Goal: Task Accomplishment & Management: Complete application form

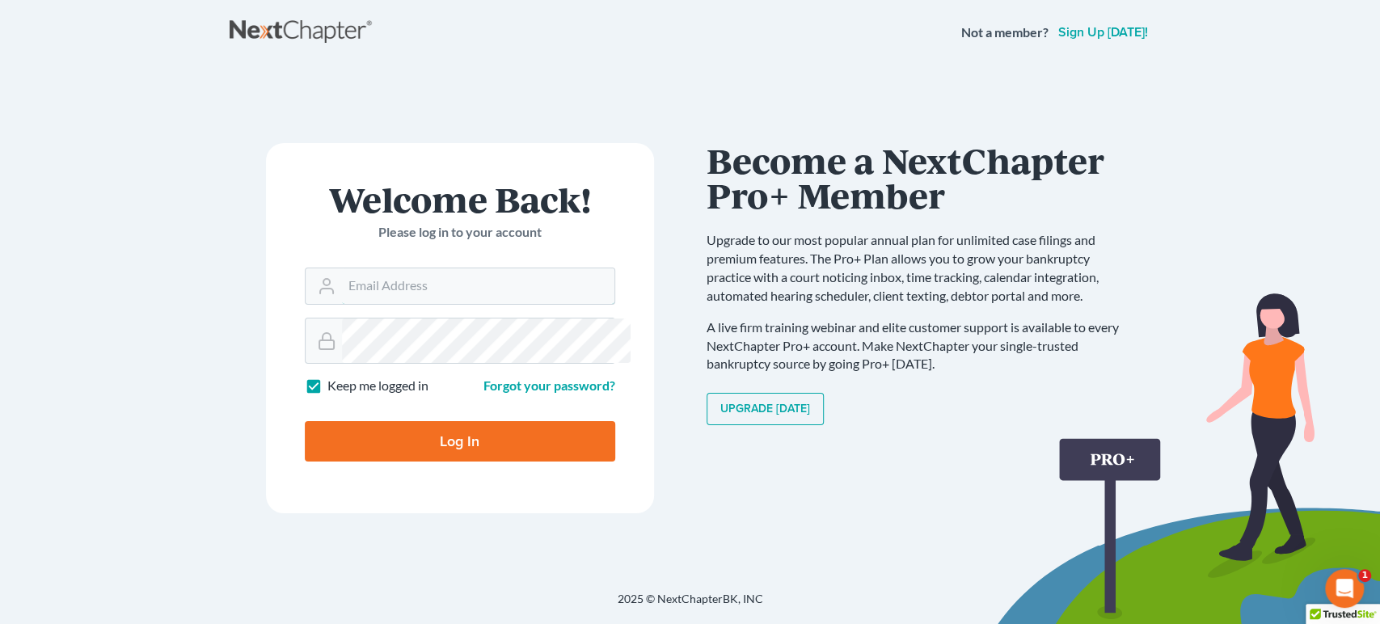
type input "cdgbnklaw@gmail.com"
click at [464, 462] on input "Log In" at bounding box center [460, 441] width 310 height 40
type input "Thinking..."
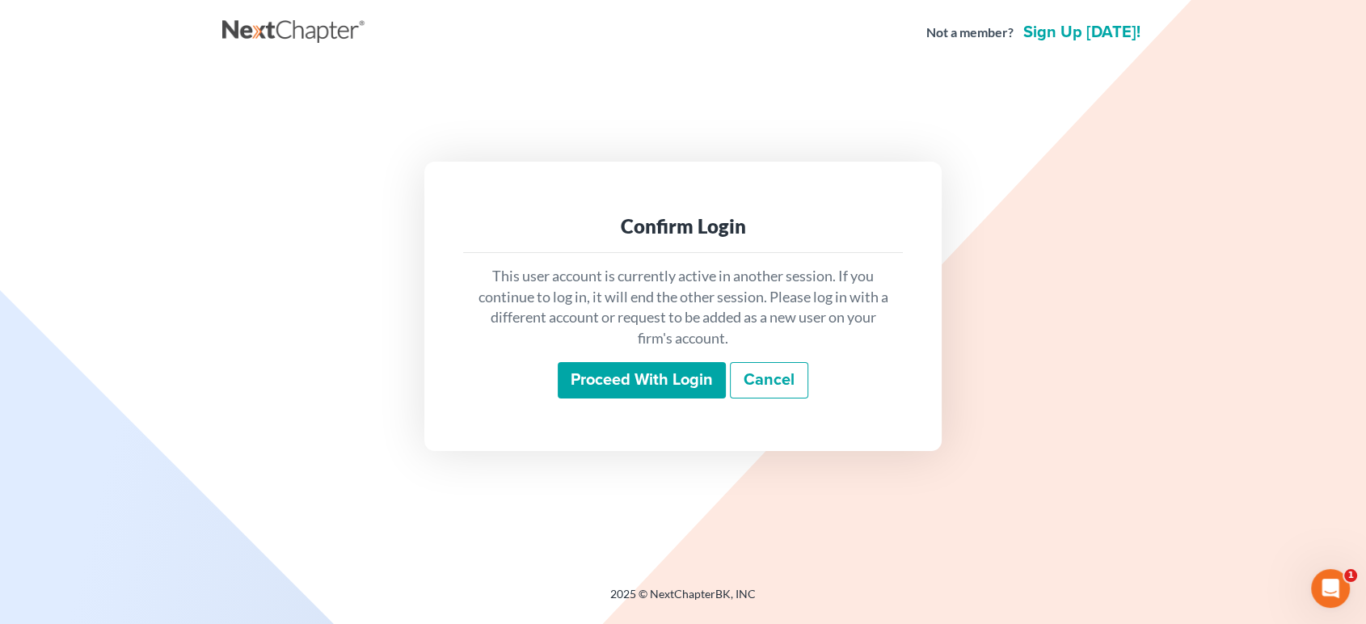
click at [558, 399] on input "Proceed with login" at bounding box center [642, 380] width 168 height 37
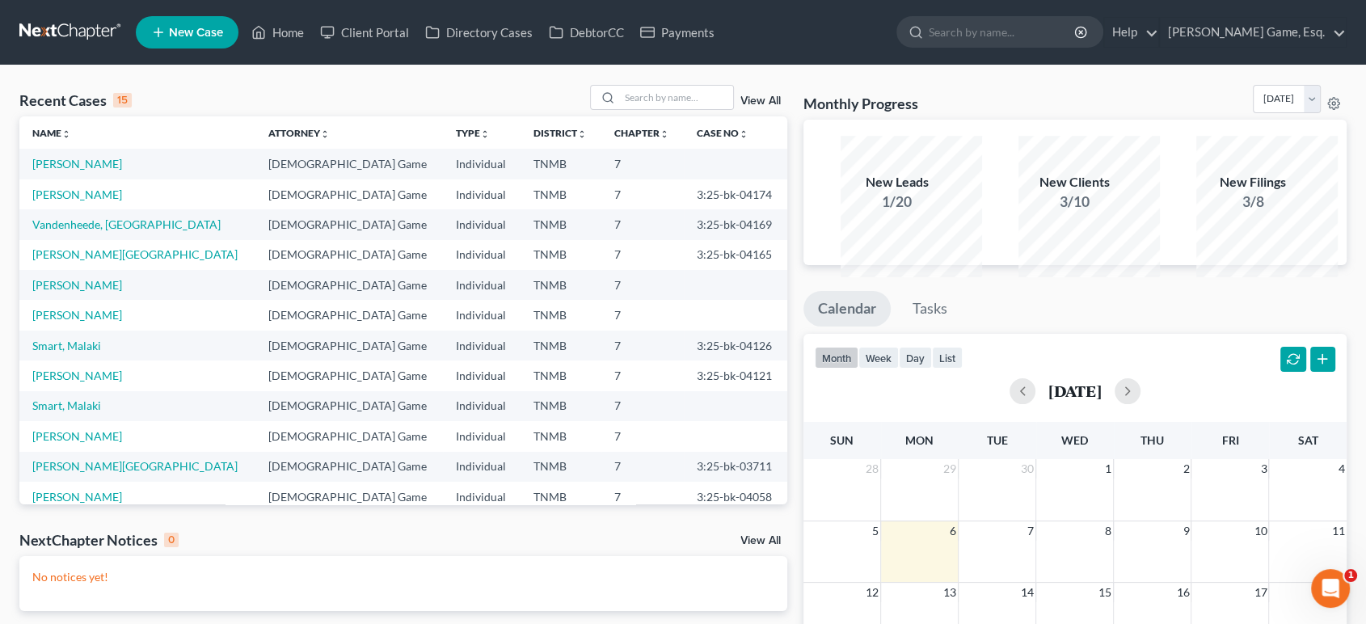
click at [235, 49] on link "New Case" at bounding box center [187, 32] width 103 height 32
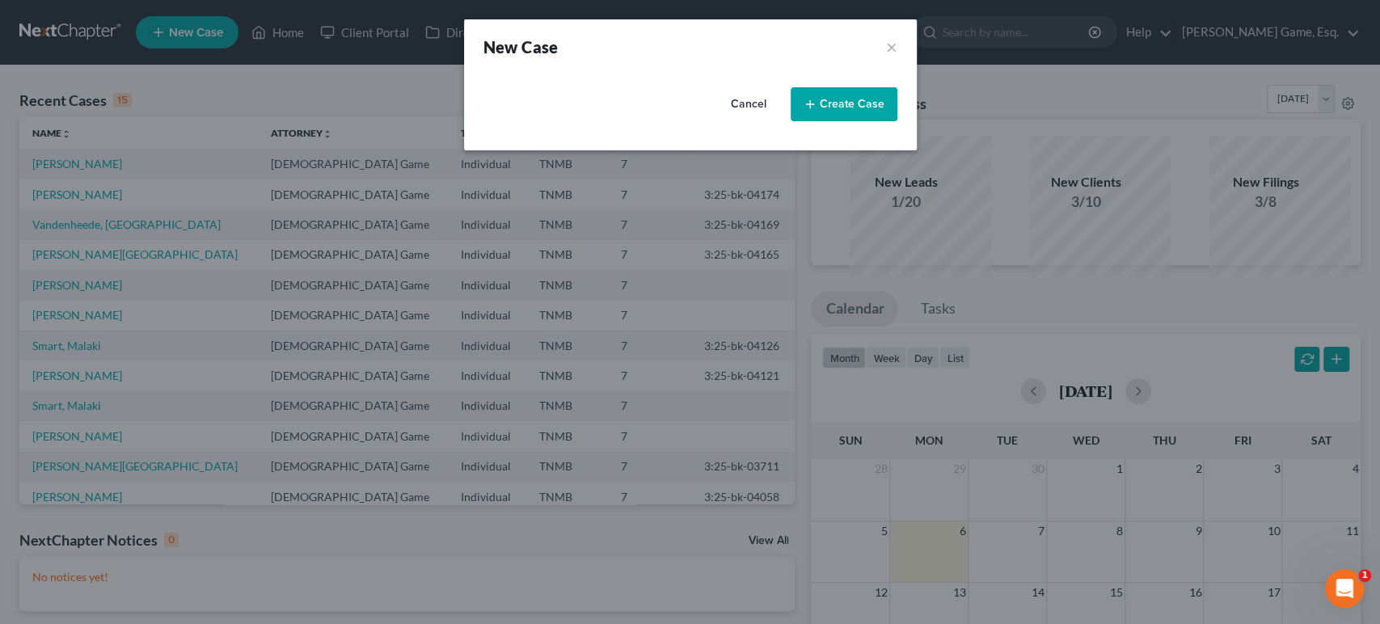
select select "75"
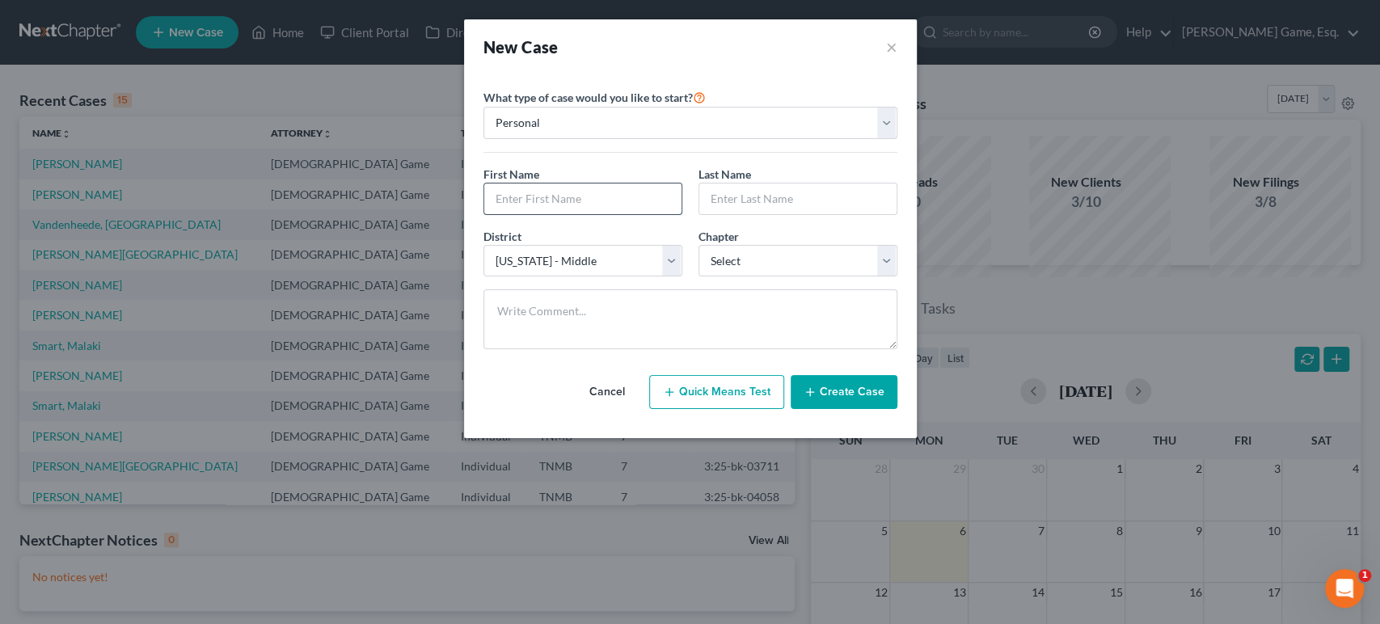
click at [523, 214] on input "text" at bounding box center [582, 199] width 197 height 31
type input "[PERSON_NAME]"
click at [778, 277] on select "Select 7 11 12 13" at bounding box center [797, 261] width 199 height 32
select select "0"
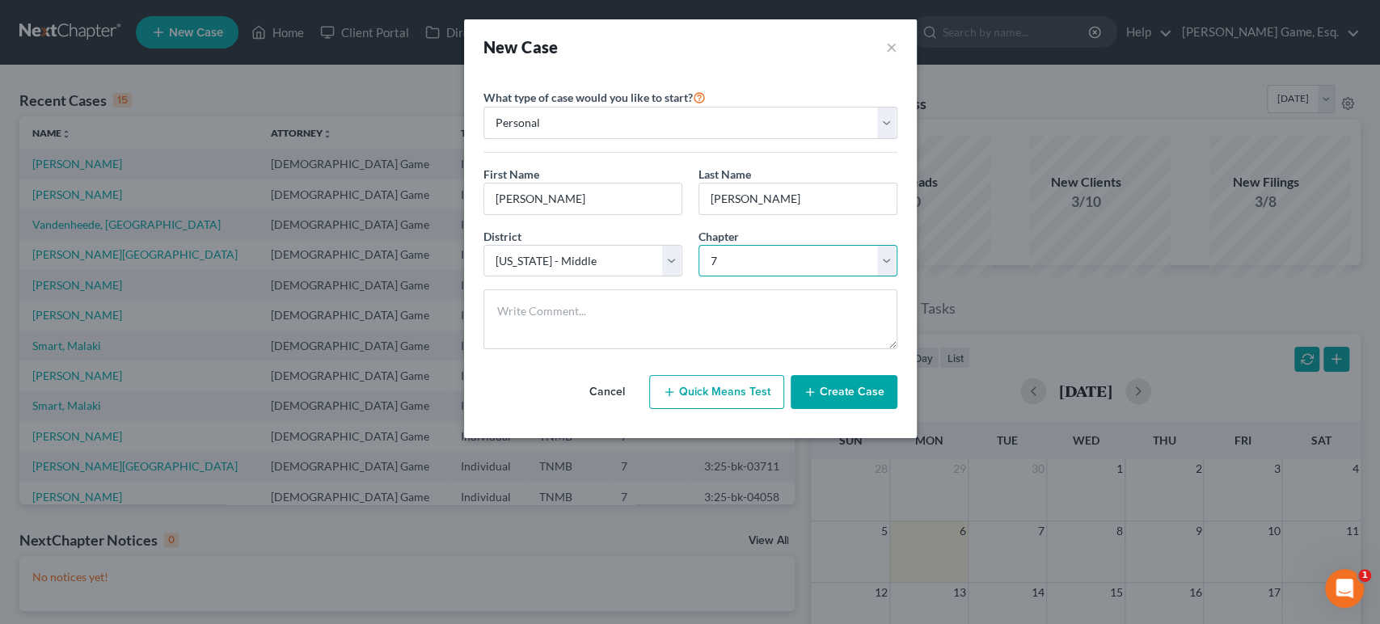
click at [698, 277] on select "Select 7 11 12 13" at bounding box center [797, 261] width 199 height 32
click at [897, 409] on button "Create Case" at bounding box center [844, 392] width 107 height 34
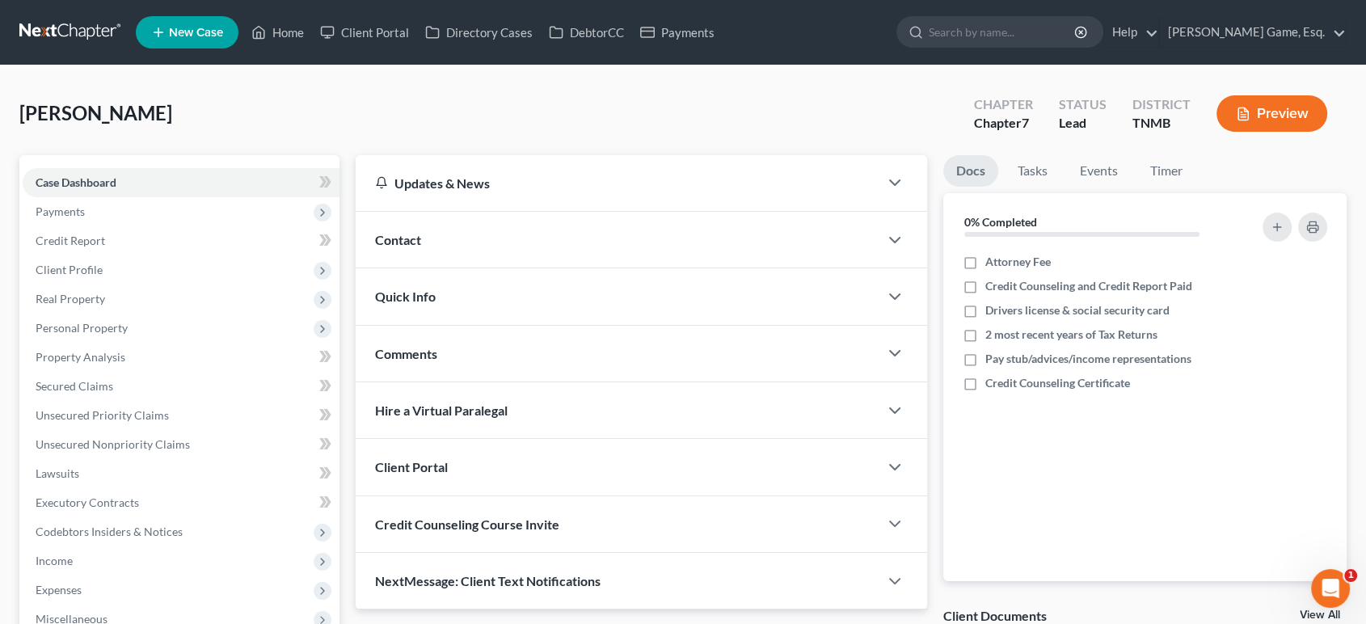
click at [462, 268] on div "Contact" at bounding box center [617, 240] width 523 height 56
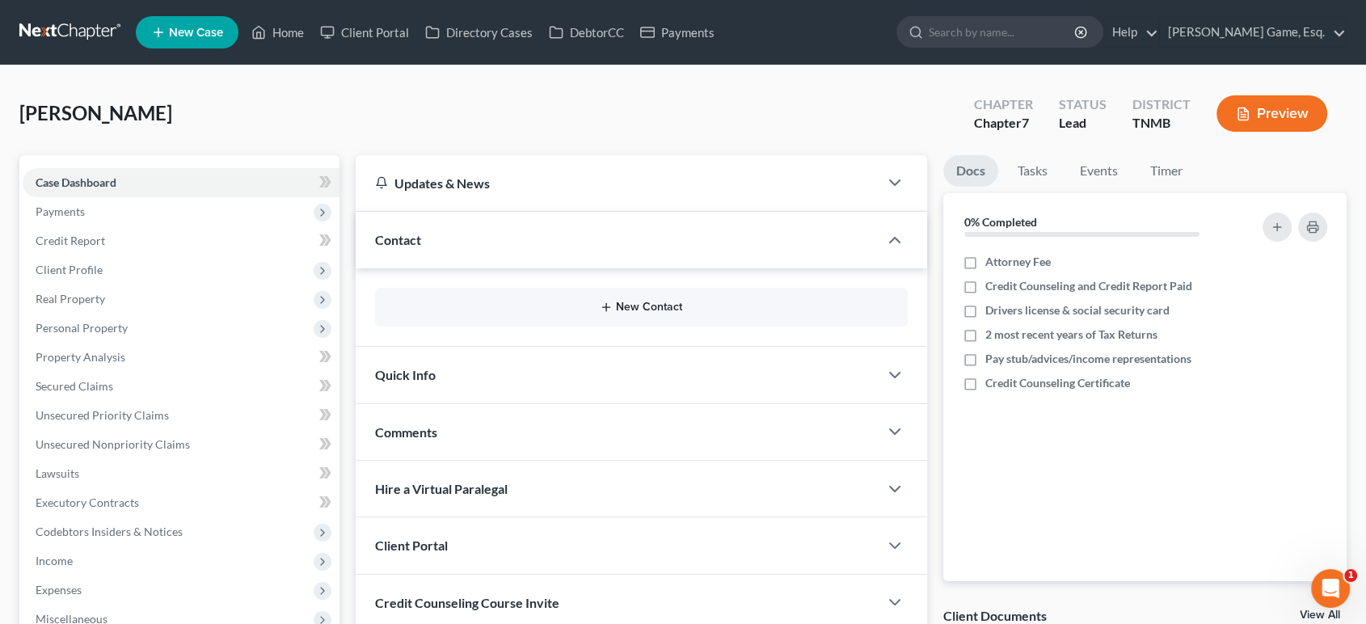
click at [693, 314] on button "New Contact" at bounding box center [641, 307] width 507 height 13
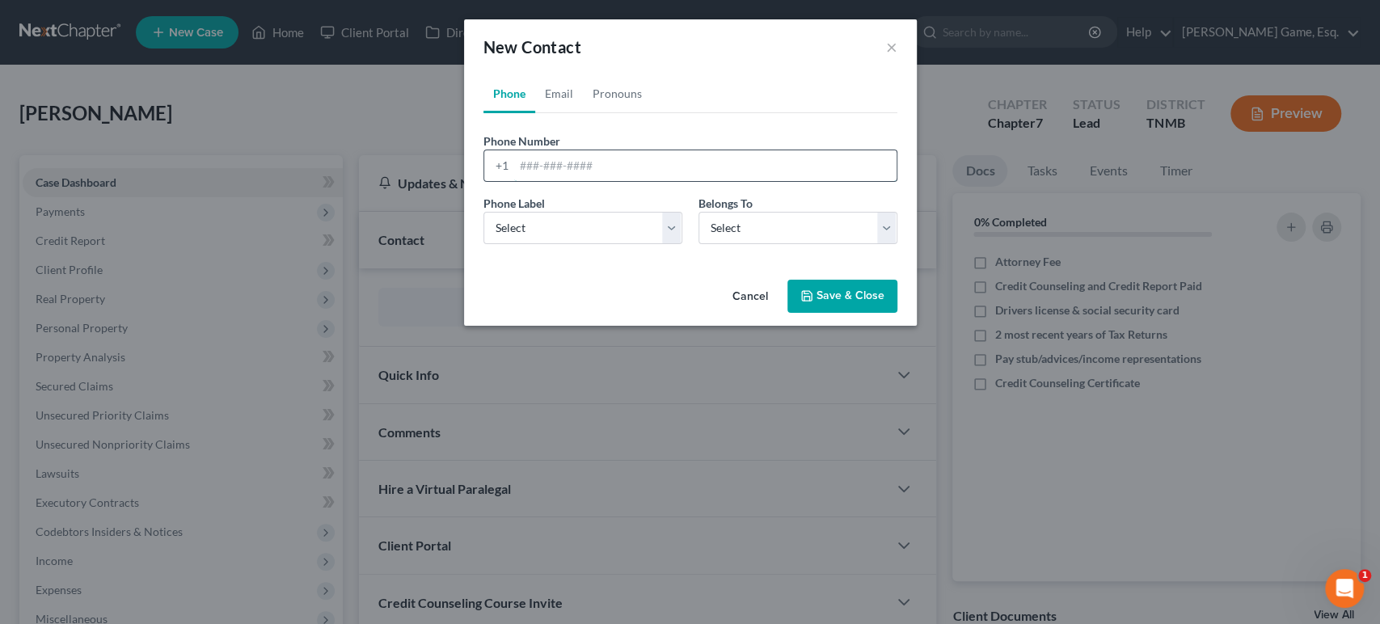
click at [523, 181] on input "tel" at bounding box center [705, 165] width 382 height 31
type input "6784472290"
click at [589, 244] on select "Select Mobile Home Work Other" at bounding box center [582, 228] width 199 height 32
select select "0"
click at [483, 244] on select "Select Mobile Home Work Other" at bounding box center [582, 228] width 199 height 32
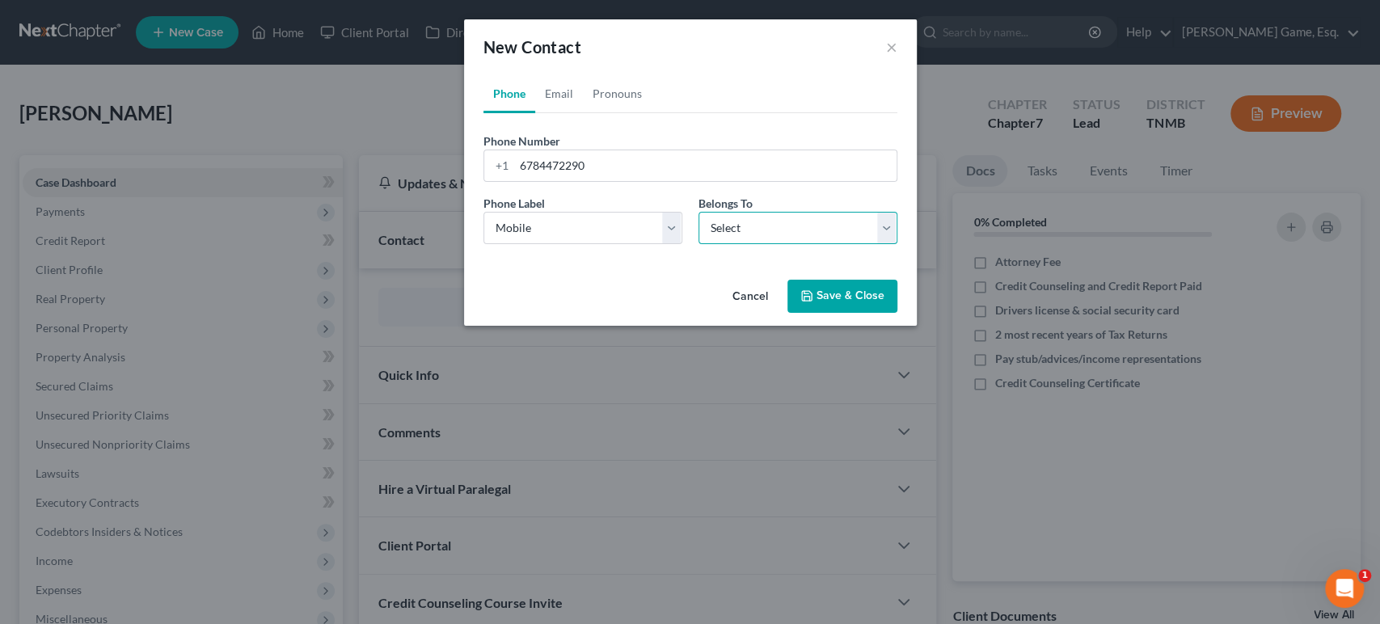
click at [803, 244] on select "Select Client Other" at bounding box center [797, 228] width 199 height 32
select select "0"
click at [698, 244] on select "Select Client Other" at bounding box center [797, 228] width 199 height 32
select select "0"
click at [535, 113] on link "Email" at bounding box center [559, 93] width 48 height 39
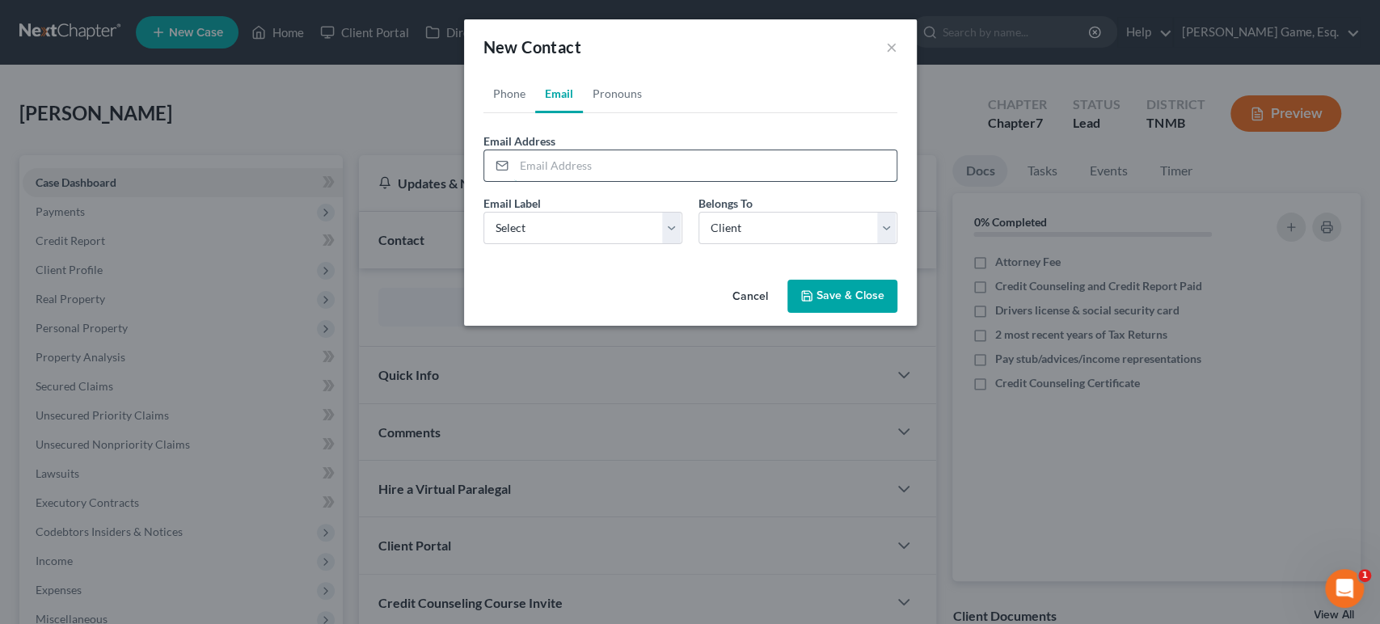
click at [521, 181] on input "email" at bounding box center [705, 165] width 382 height 31
type input "[EMAIL_ADDRESS][DOMAIN_NAME]"
click at [598, 244] on select "Select Home Work Other" at bounding box center [582, 228] width 199 height 32
select select "0"
click at [483, 244] on select "Select Home Work Other" at bounding box center [582, 228] width 199 height 32
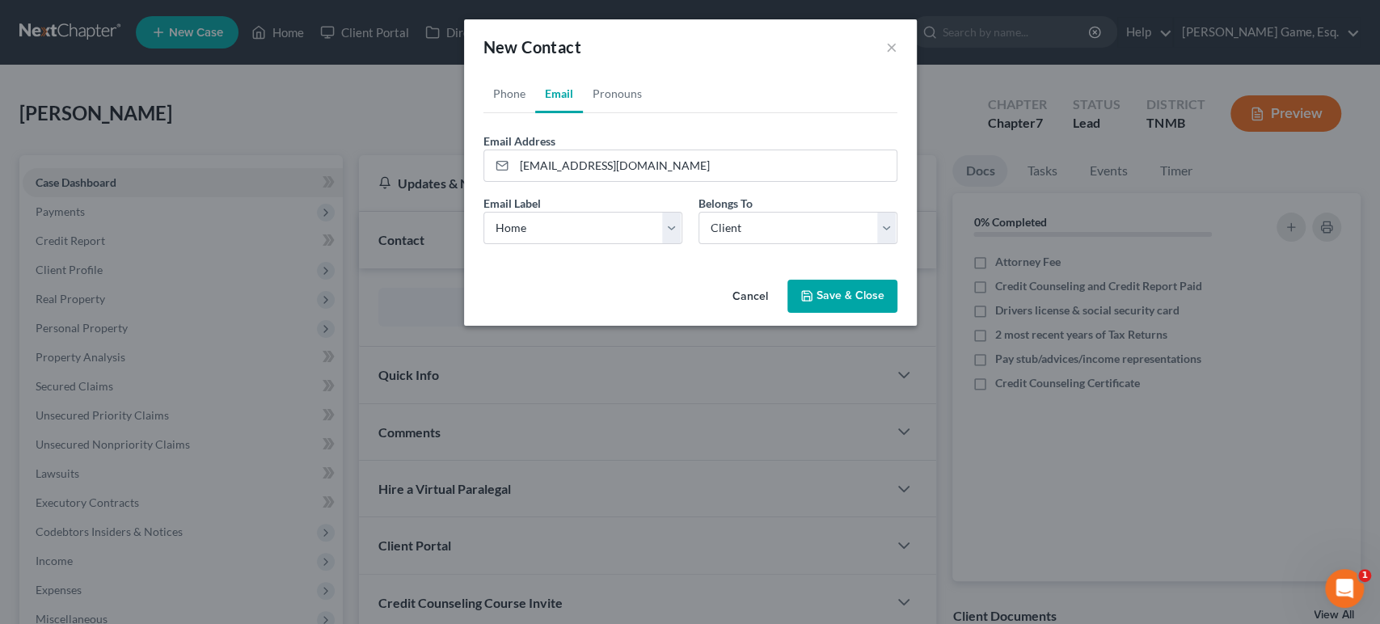
click at [759, 257] on div "Email Label Select Home Work Other Belongs To * Select Client Other" at bounding box center [690, 226] width 430 height 62
click at [859, 314] on button "Save & Close" at bounding box center [842, 297] width 110 height 34
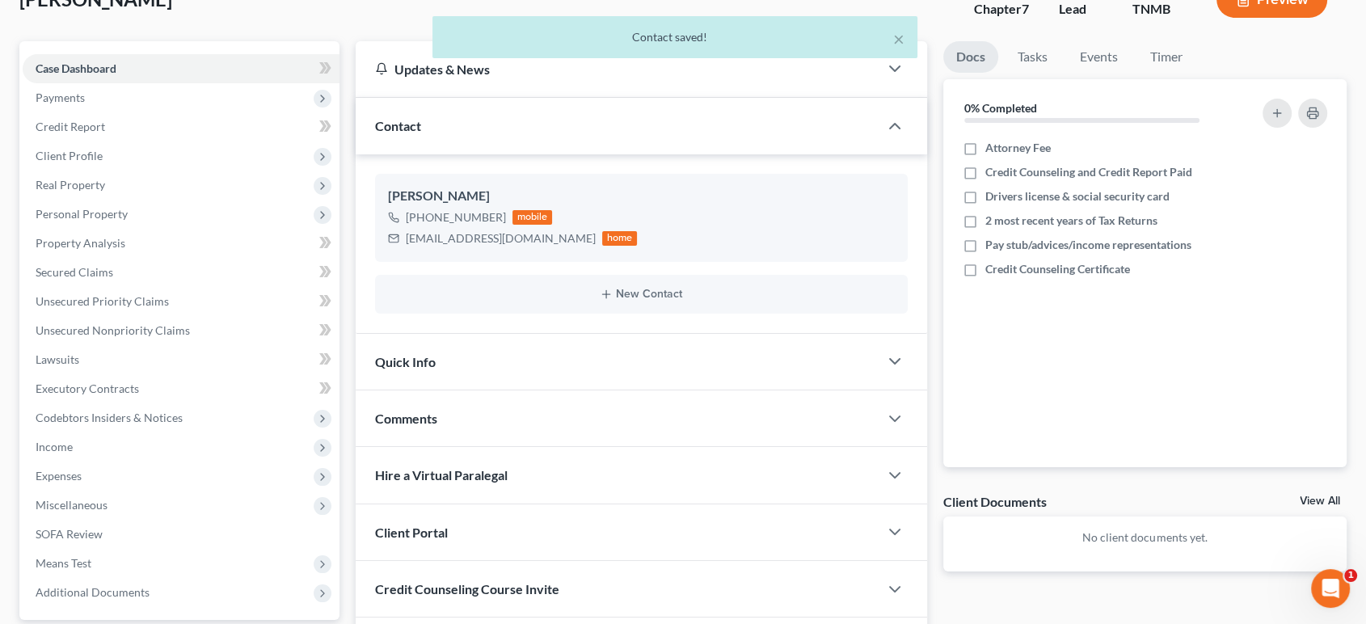
scroll to position [449, 0]
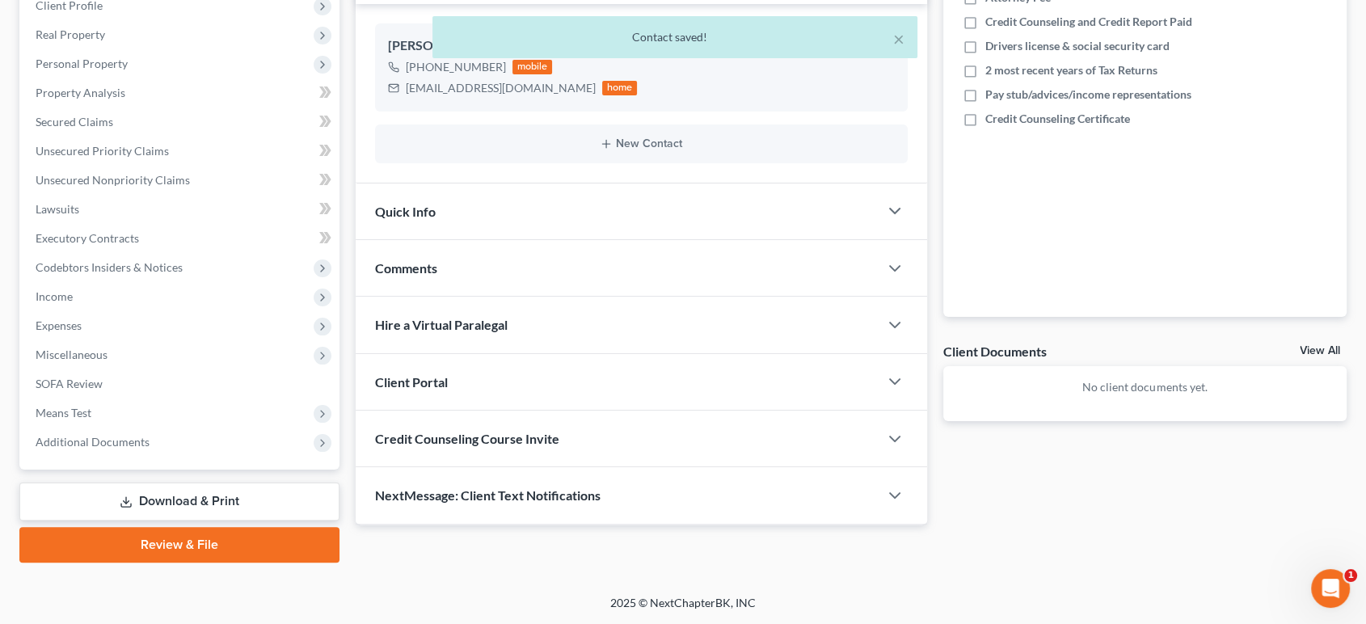
click at [658, 354] on div "Client Portal" at bounding box center [617, 382] width 523 height 56
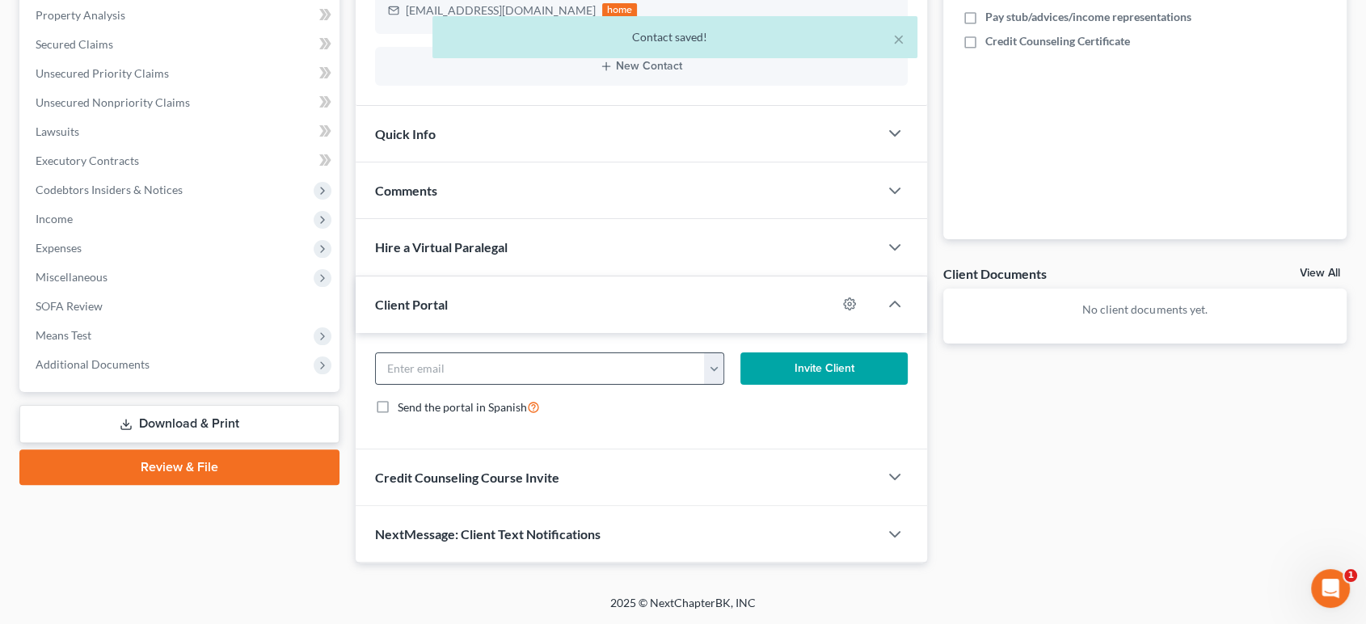
click at [718, 384] on button "button" at bounding box center [714, 368] width 20 height 31
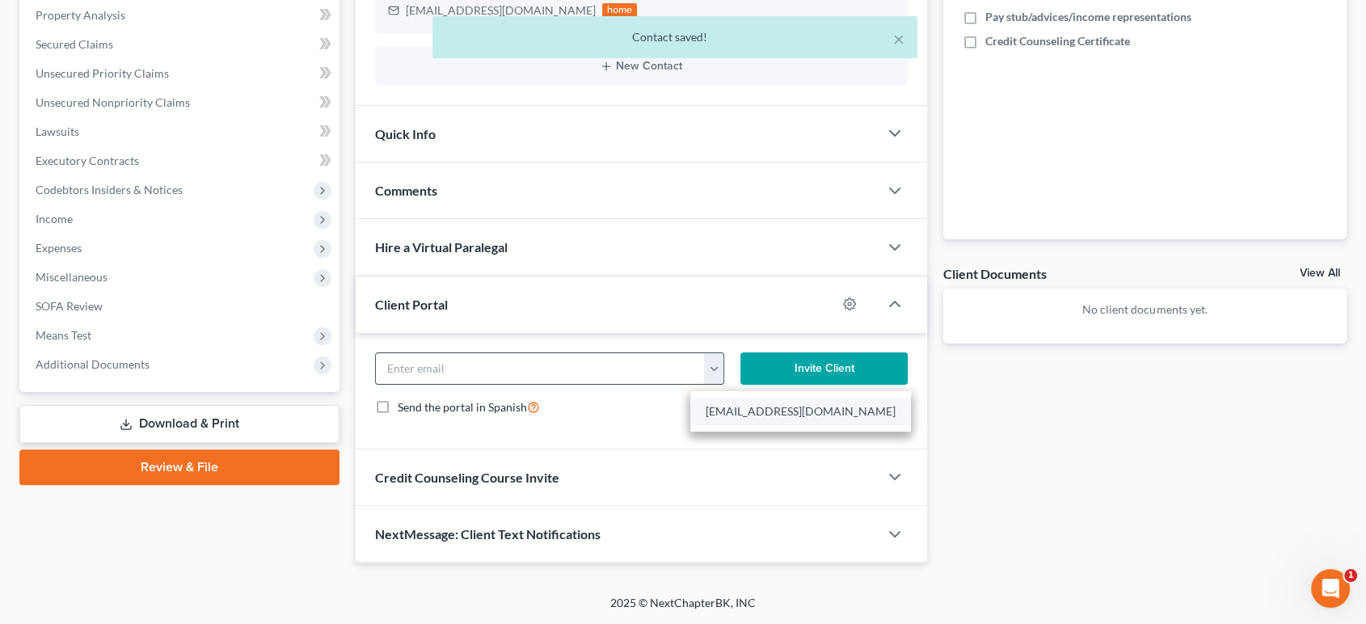
click at [732, 425] on link "[EMAIL_ADDRESS][DOMAIN_NAME]" at bounding box center [800, 411] width 221 height 27
type input "[EMAIL_ADDRESS][DOMAIN_NAME]"
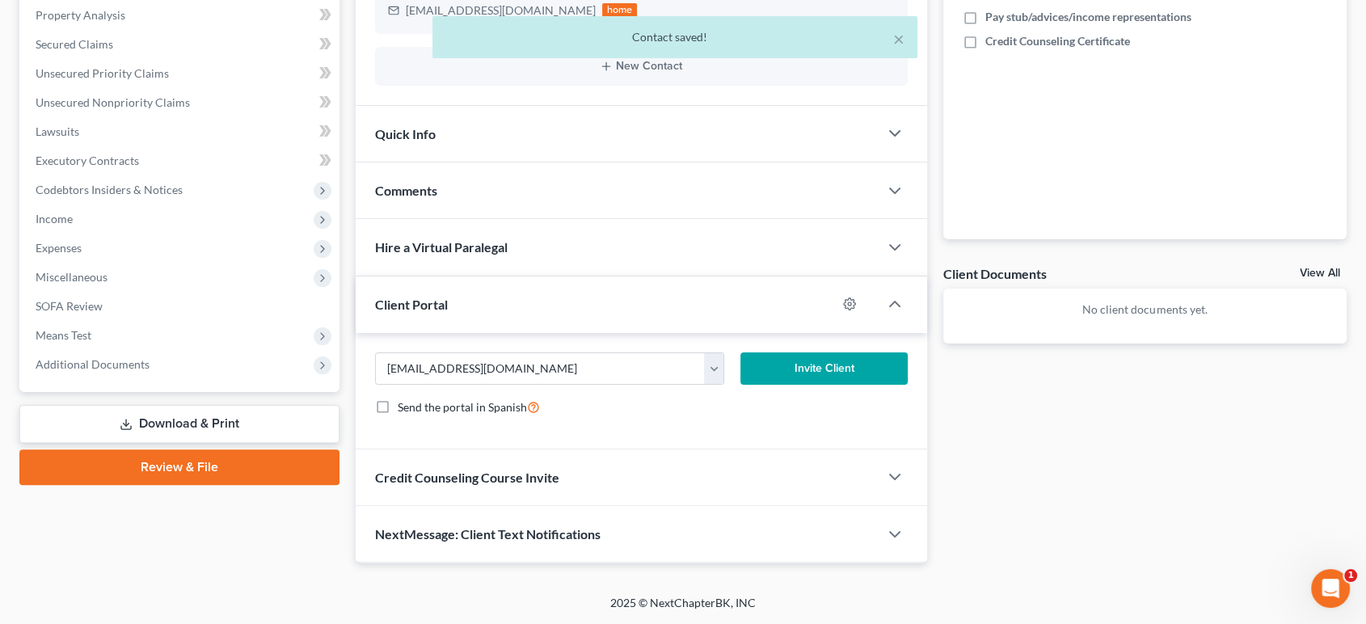
click at [797, 385] on button "Invite Client" at bounding box center [823, 368] width 167 height 32
